Goal: Find specific page/section: Find specific page/section

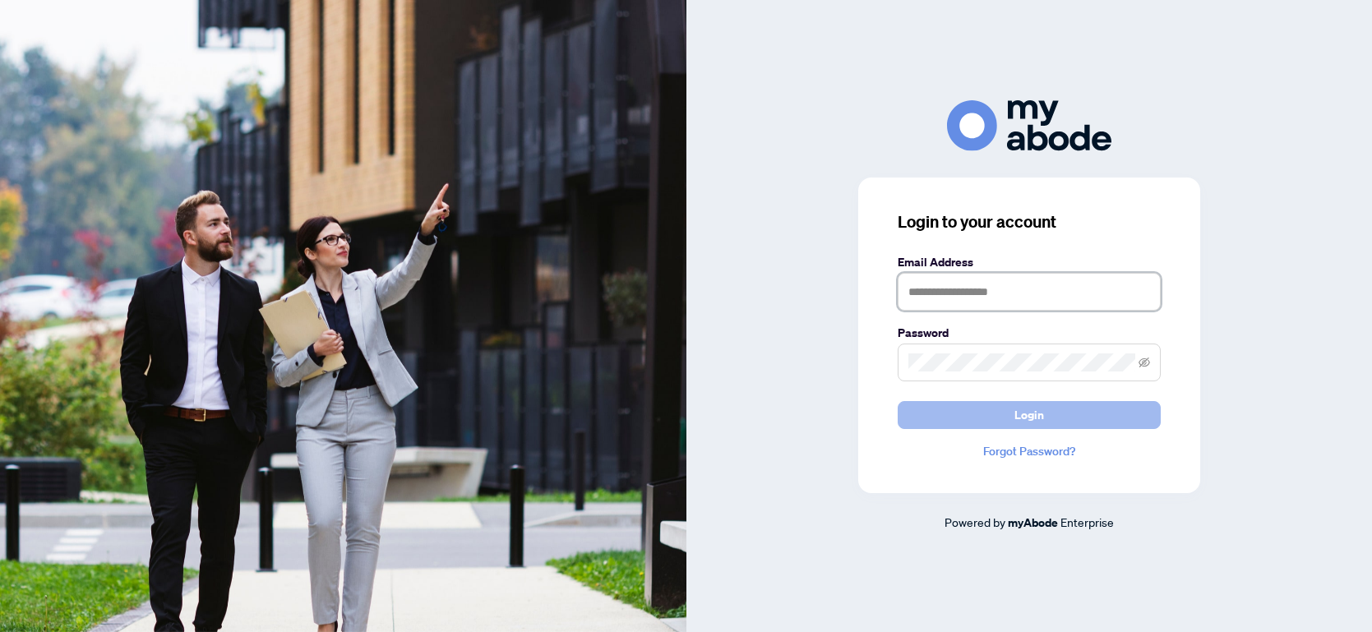
type input "**********"
click at [1025, 405] on span "Login" at bounding box center [1030, 415] width 30 height 26
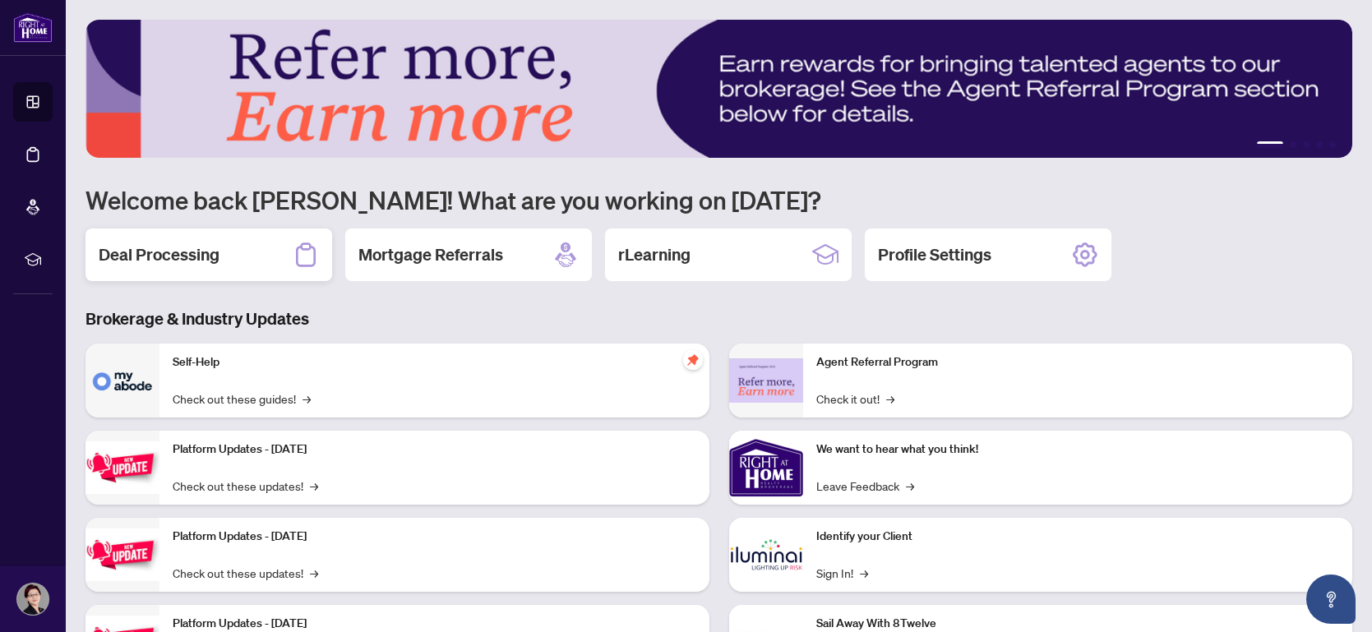
click at [178, 255] on h2 "Deal Processing" at bounding box center [159, 254] width 121 height 23
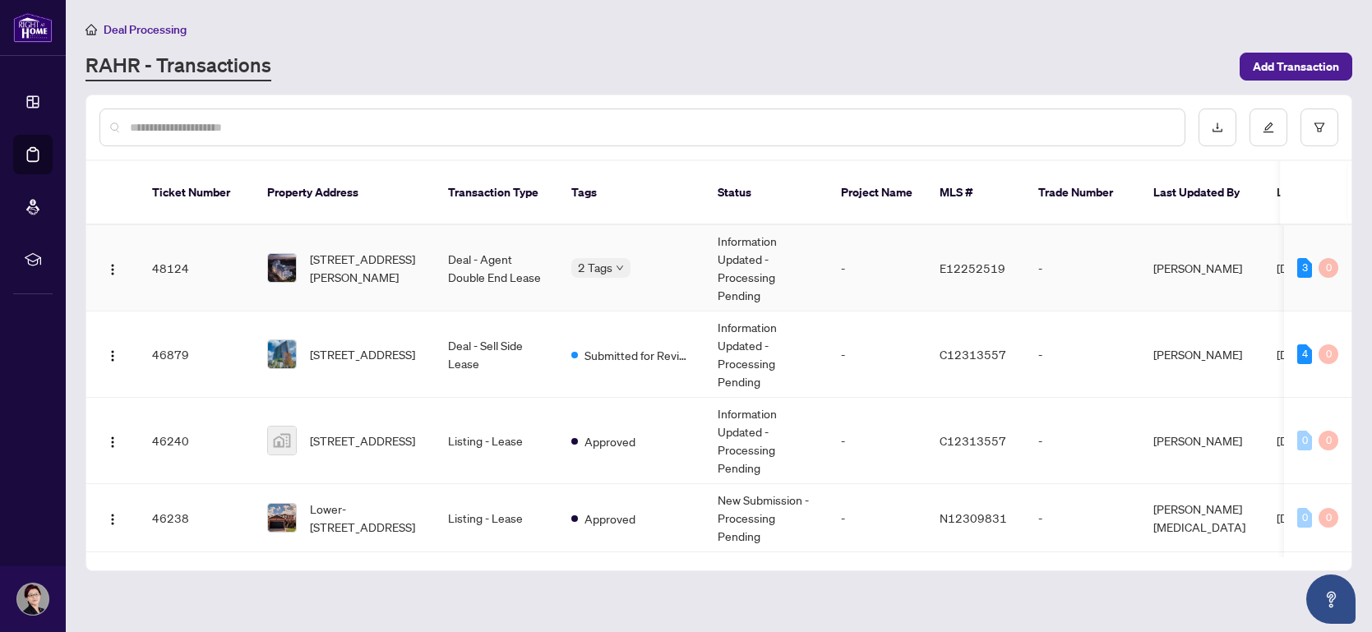
click at [528, 263] on td "Deal - Agent Double End Lease" at bounding box center [496, 268] width 123 height 86
